Goal: Task Accomplishment & Management: Use online tool/utility

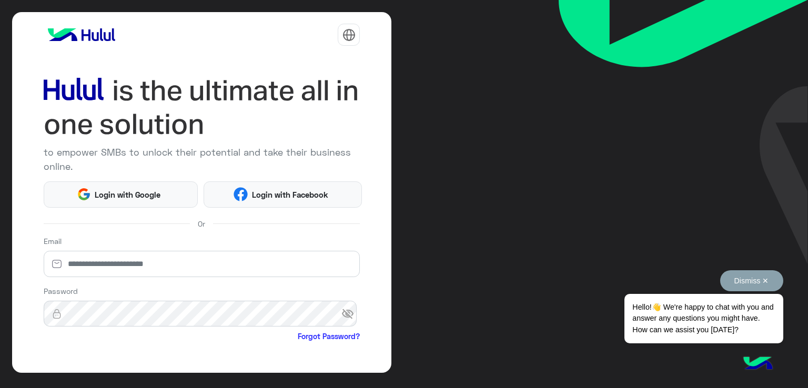
click at [769, 276] on button "Dismiss ✕" at bounding box center [751, 280] width 63 height 21
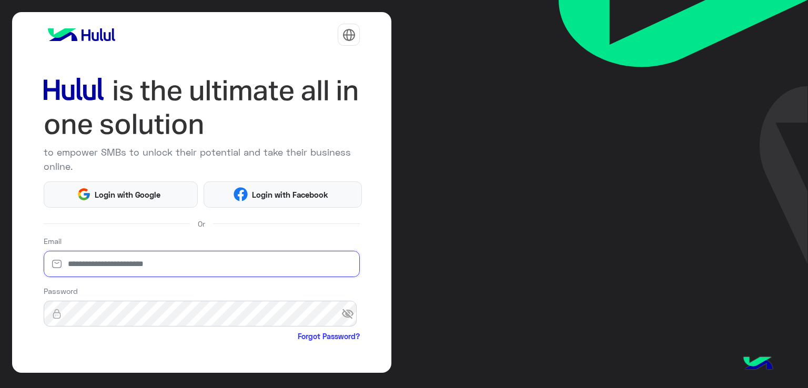
click at [166, 266] on input "email" at bounding box center [202, 264] width 317 height 26
type input "**********"
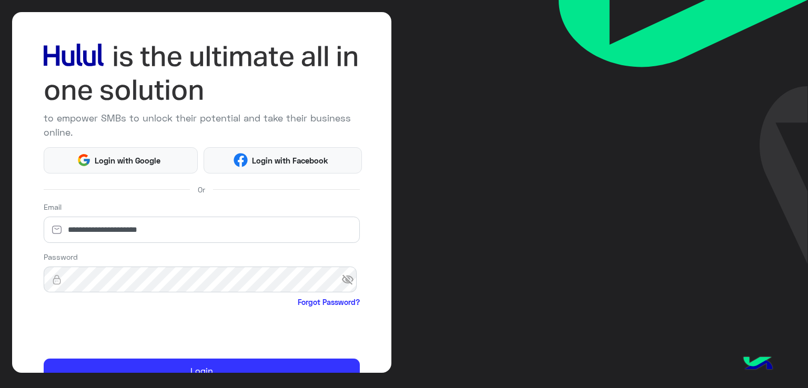
scroll to position [53, 0]
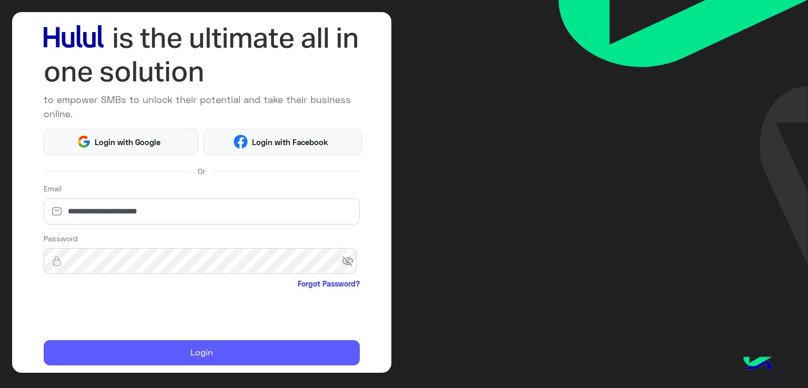
click at [212, 360] on button "Login" at bounding box center [202, 352] width 317 height 25
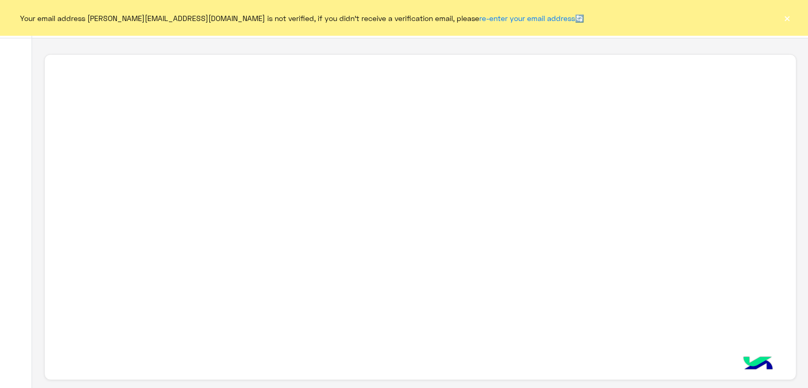
click at [787, 13] on button "×" at bounding box center [787, 18] width 11 height 11
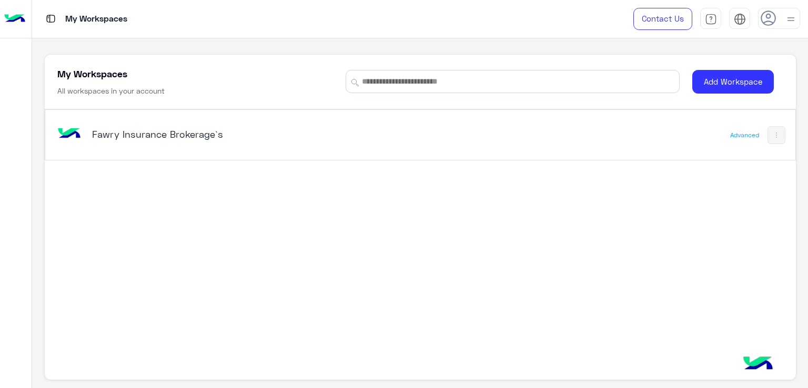
click at [208, 140] on div "Fawry Insurance Brokerage`s" at bounding box center [223, 135] width 263 height 15
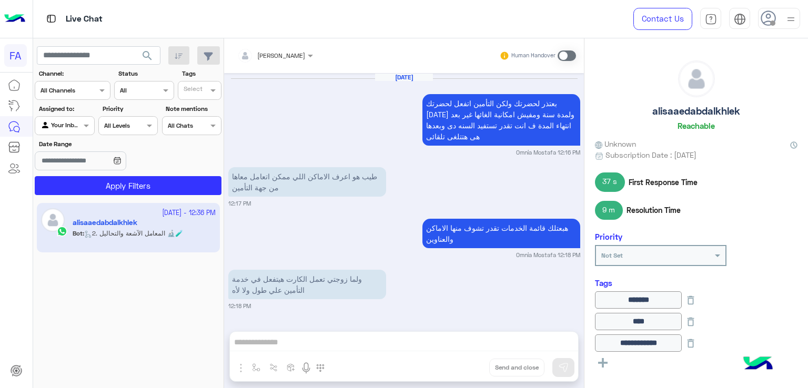
scroll to position [1115, 0]
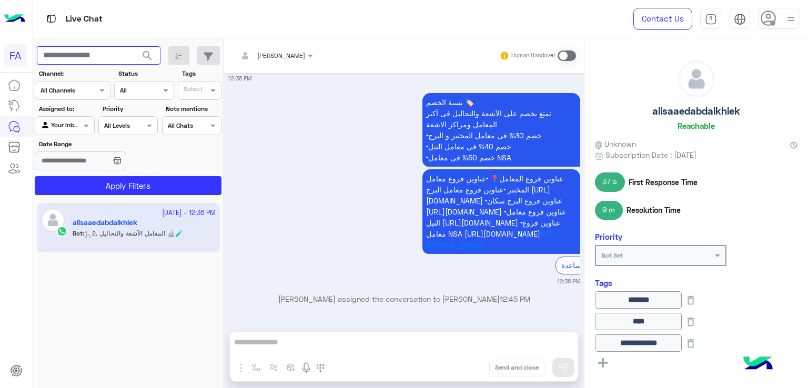
click at [87, 49] on input "text" at bounding box center [99, 55] width 124 height 19
paste input "**********"
click at [76, 120] on div at bounding box center [64, 124] width 58 height 10
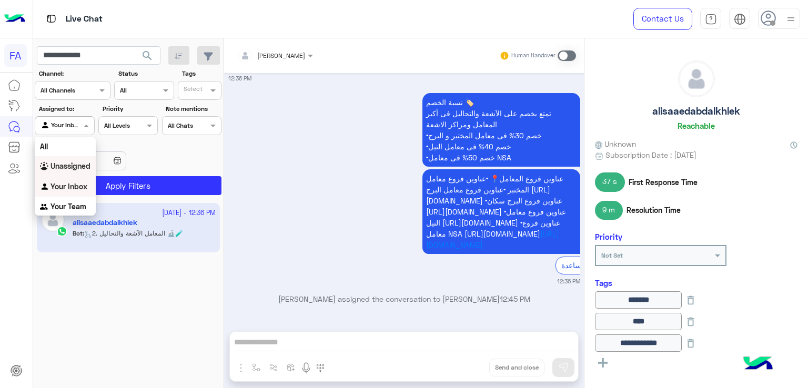
click at [65, 167] on b "Unassigned" at bounding box center [71, 166] width 40 height 9
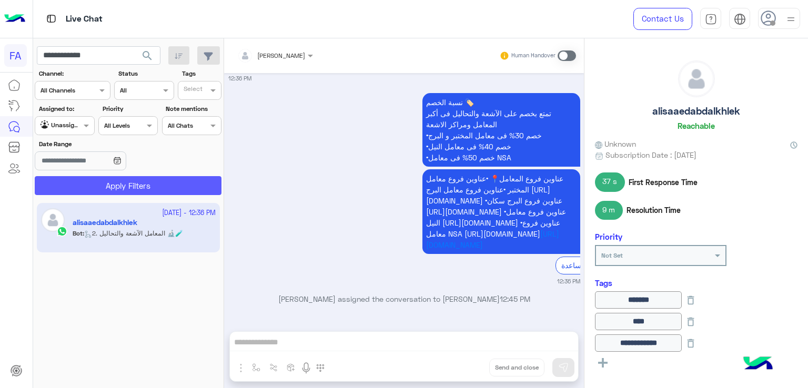
click at [120, 188] on button "Apply Filters" at bounding box center [128, 185] width 187 height 19
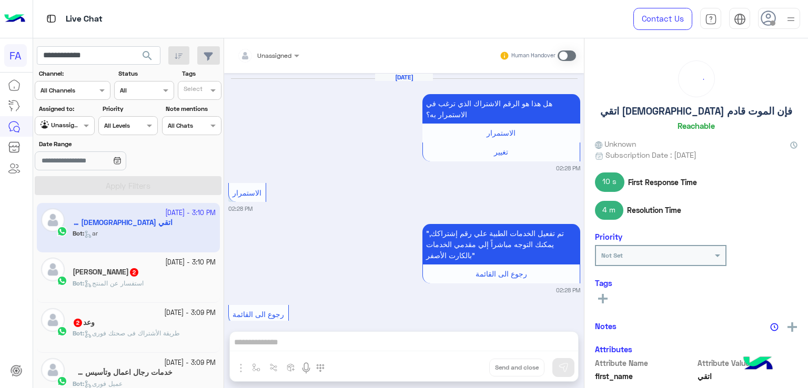
scroll to position [1108, 0]
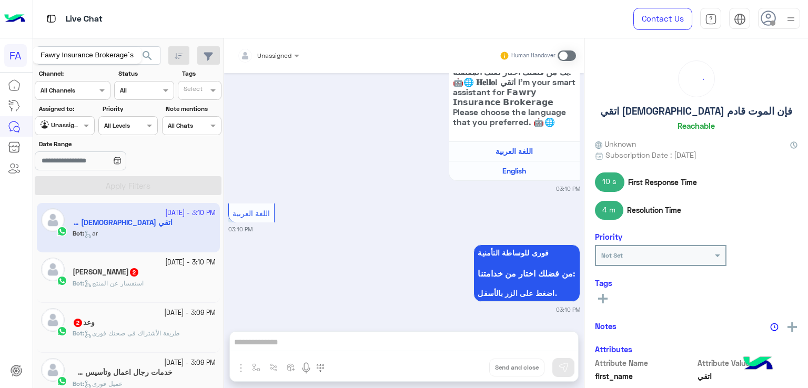
click at [81, 62] on div "Fawry Insurance Brokerage`s" at bounding box center [87, 55] width 109 height 17
click at [48, 55] on div "Fawry Insurance Brokerage`s" at bounding box center [87, 55] width 109 height 17
click at [85, 56] on div "Fawry Insurance Brokerage`s" at bounding box center [87, 55] width 109 height 17
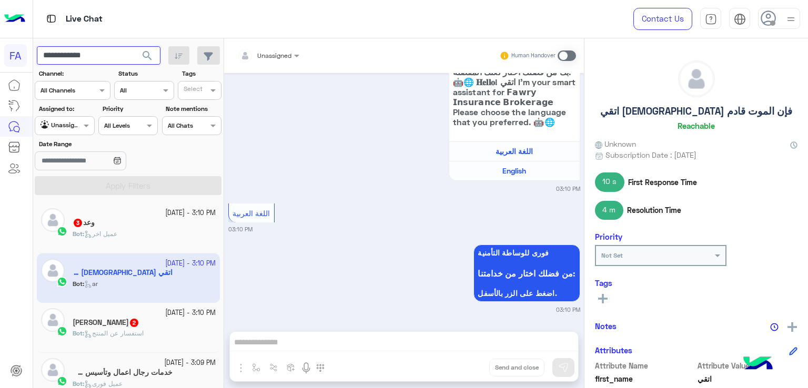
click at [46, 57] on input "**********" at bounding box center [99, 55] width 124 height 19
type input "**********"
click at [138, 53] on button "search" at bounding box center [148, 57] width 26 height 23
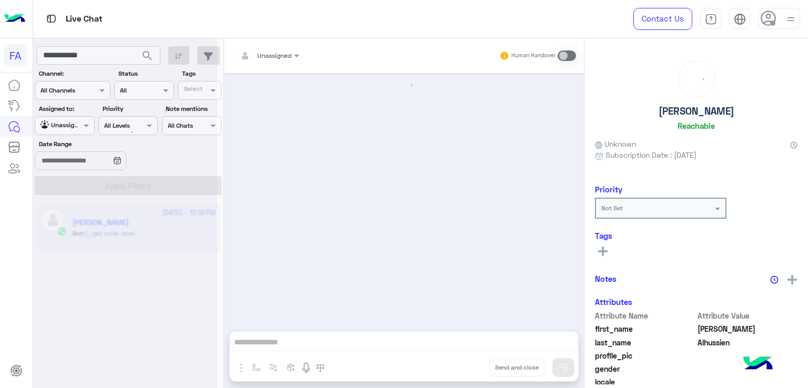
scroll to position [899, 0]
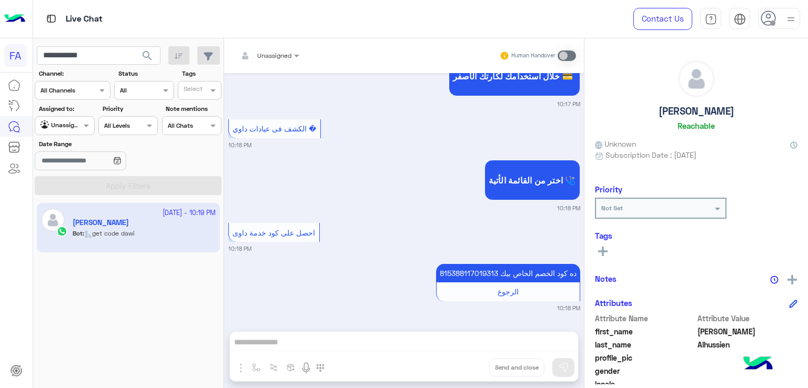
click at [467, 275] on p "815388117019313 ده كود الخصم الخاص بيك" at bounding box center [508, 273] width 144 height 18
copy p "815388117019313"
click at [585, 306] on div "[PERSON_NAME] Unknown Subscription Date : [DATE] Priority Not Set Tags See All …" at bounding box center [697, 211] width 224 height 346
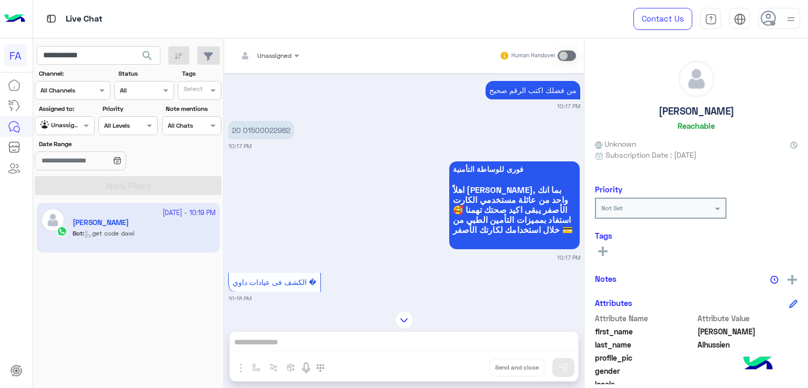
scroll to position [732, 0]
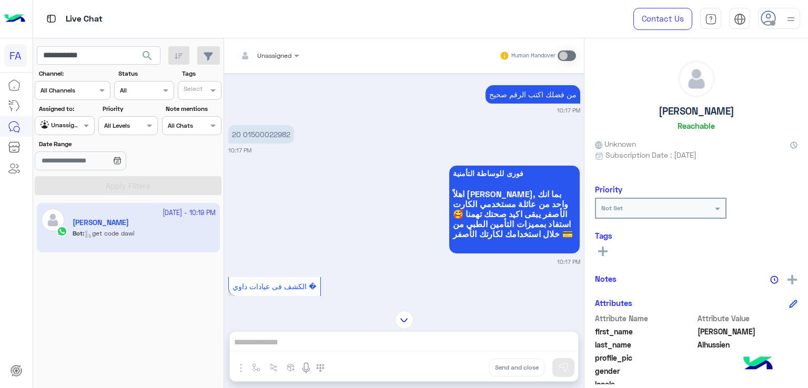
click at [267, 134] on p "20 01500022982" at bounding box center [261, 134] width 66 height 18
copy p "01500022982"
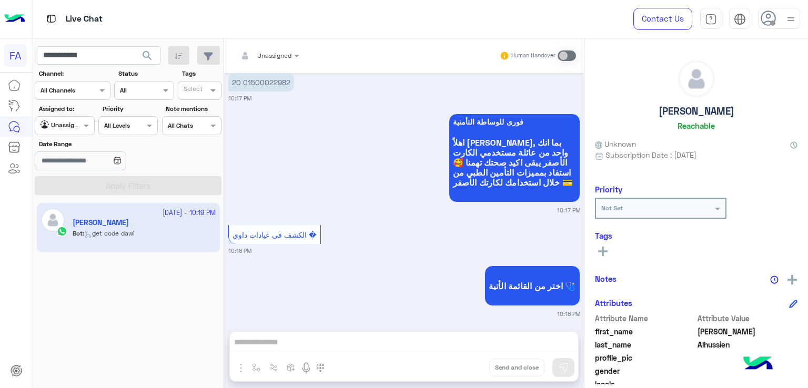
scroll to position [1181, 0]
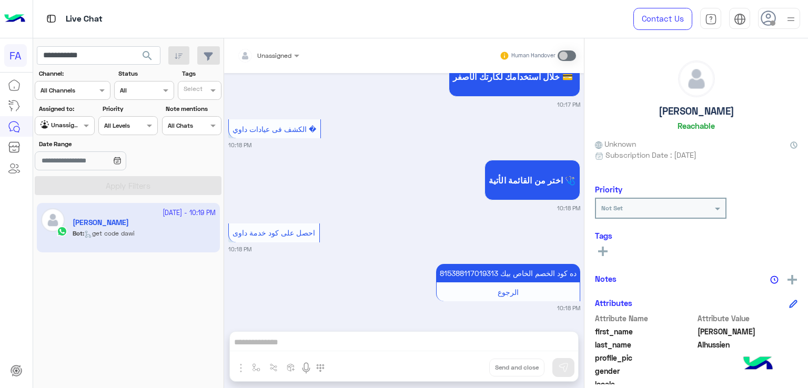
click at [790, 15] on img at bounding box center [791, 19] width 13 height 13
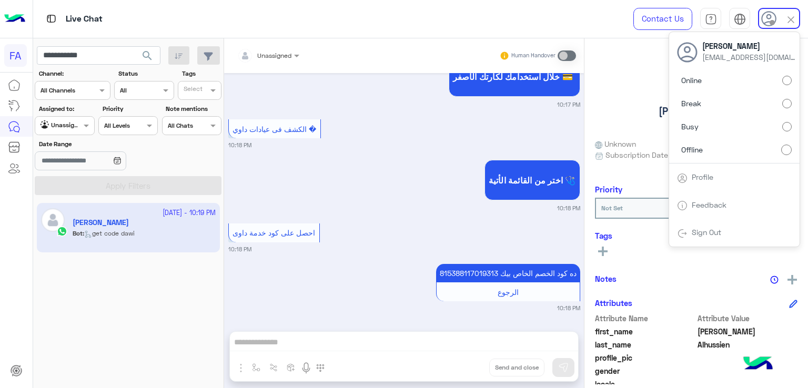
click at [705, 229] on link "Sign Out" at bounding box center [706, 232] width 29 height 9
